Goal: Navigation & Orientation: Go to known website

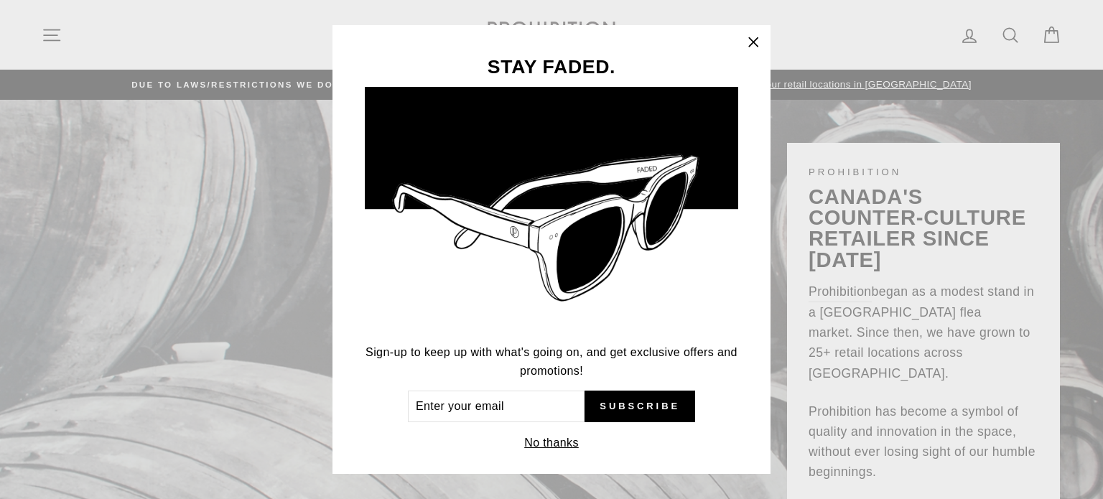
click at [758, 42] on icon "button" at bounding box center [753, 41] width 9 height 9
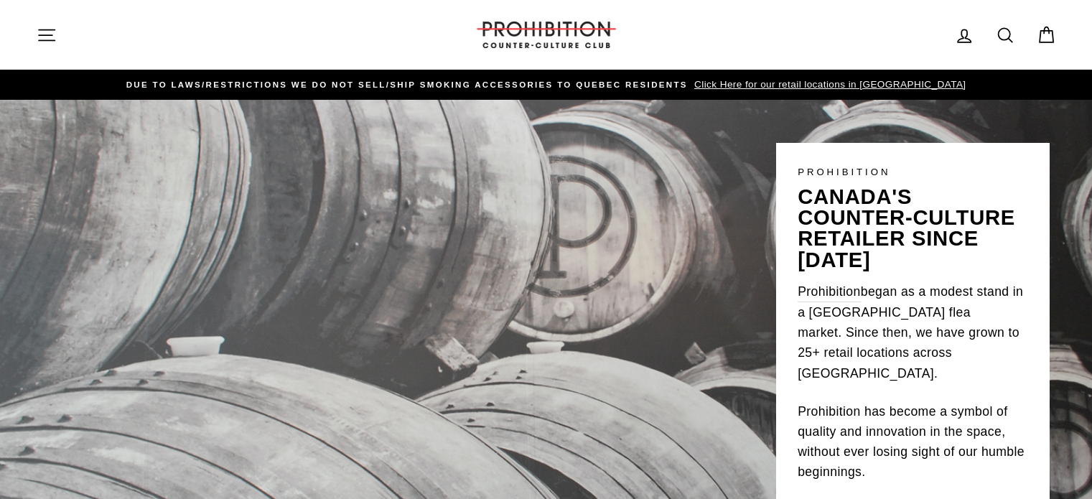
click at [55, 35] on icon "button" at bounding box center [47, 35] width 20 height 20
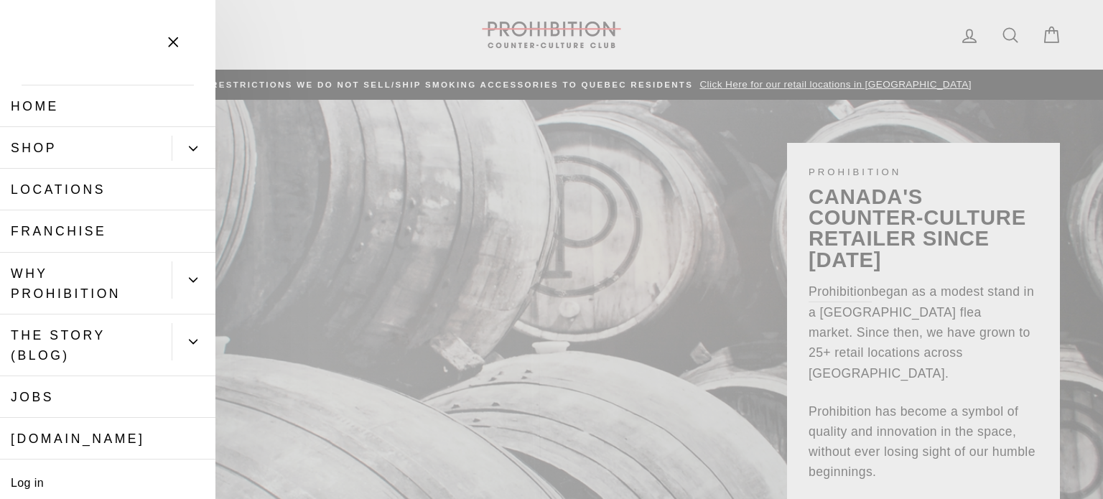
click at [104, 140] on link "Shop" at bounding box center [86, 148] width 172 height 42
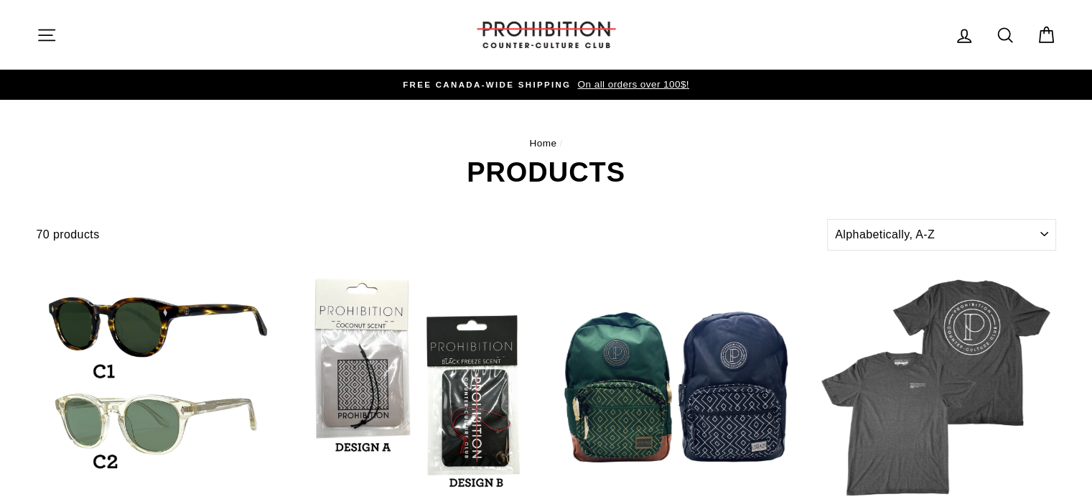
click at [37, 36] on icon "button" at bounding box center [47, 35] width 20 height 20
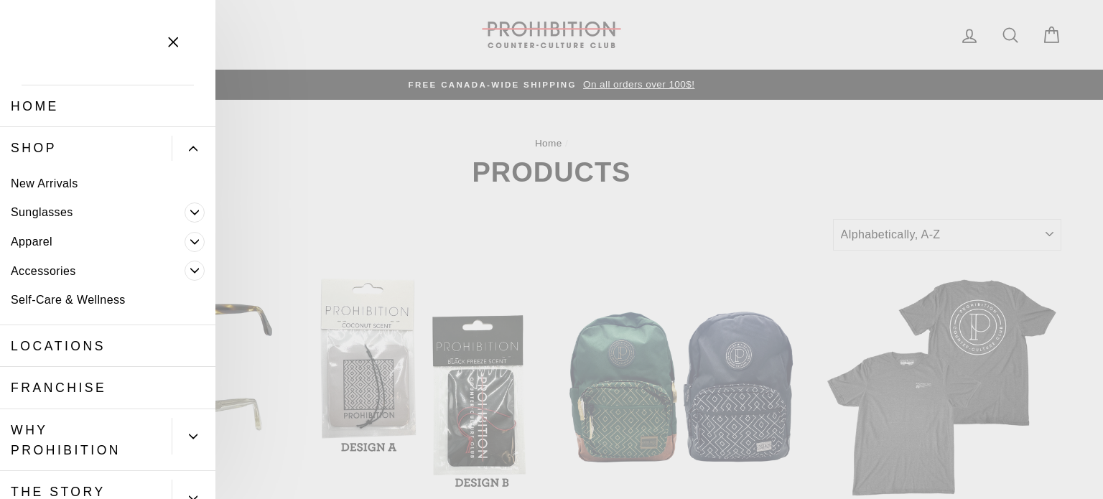
click at [48, 107] on link "Home" at bounding box center [107, 106] width 215 height 42
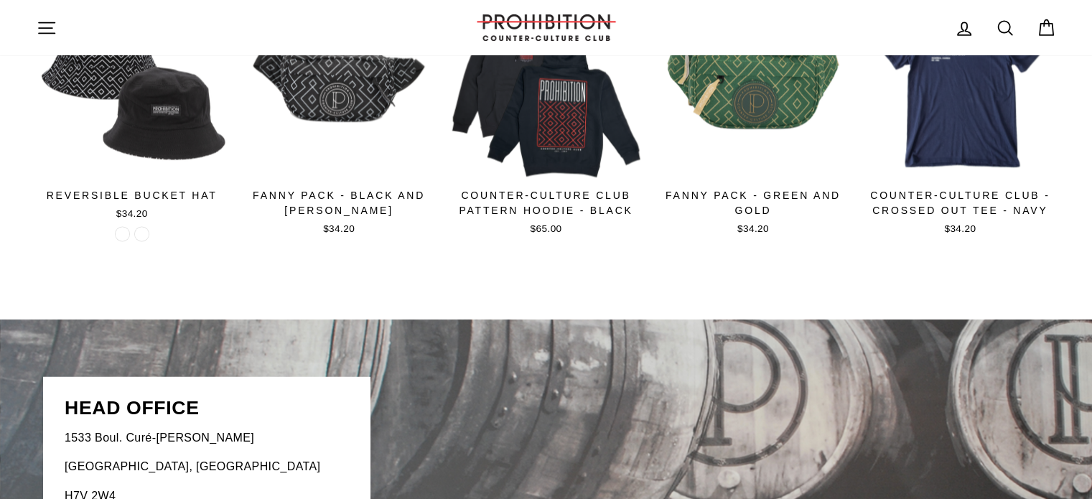
scroll to position [2514, 0]
